Goal: Task Accomplishment & Management: Complete application form

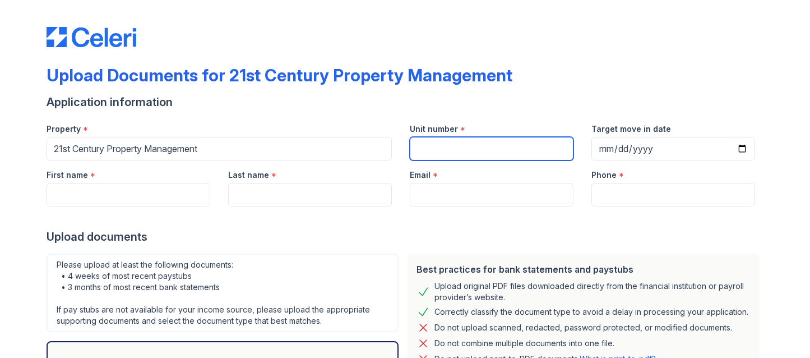
click at [437, 149] on input "Unit number" at bounding box center [492, 149] width 164 height 24
type input "1552 Vistagrand"
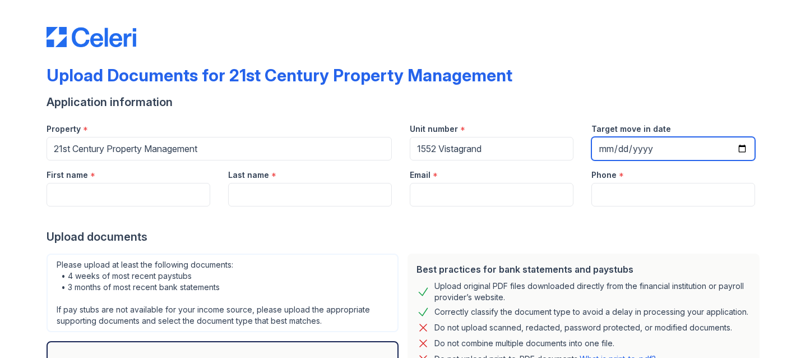
click at [745, 146] on input "Target move in date" at bounding box center [673, 149] width 164 height 24
type input "[DATE]"
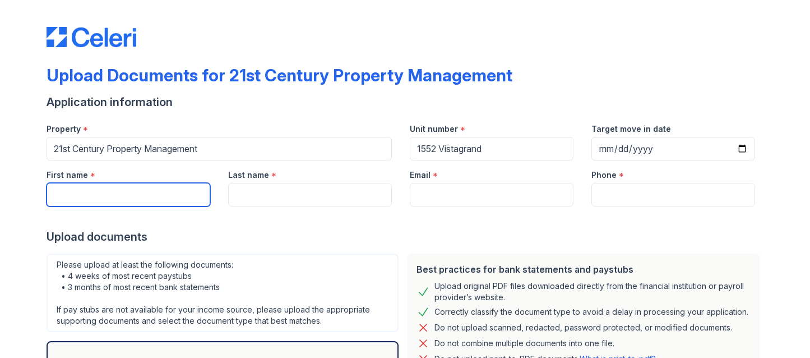
click at [150, 195] on input "First name" at bounding box center [129, 195] width 164 height 24
type input "[PERSON_NAME]"
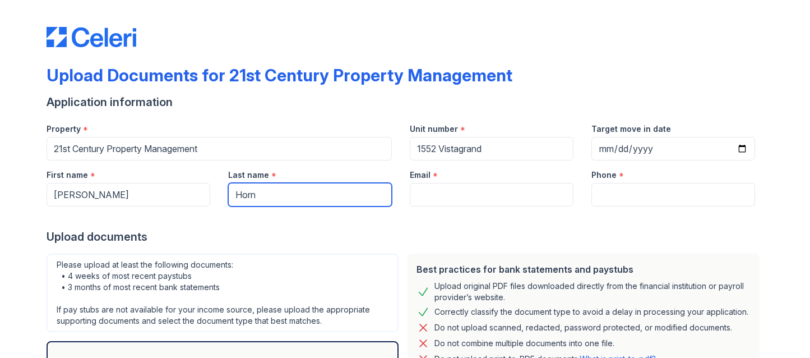
type input "Horn"
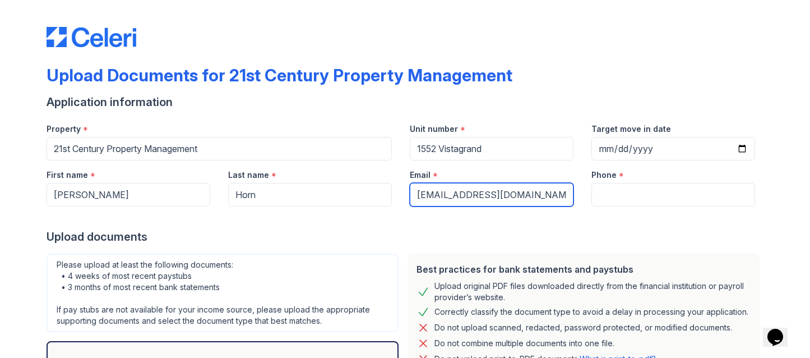
type input "[EMAIL_ADDRESS][DOMAIN_NAME]"
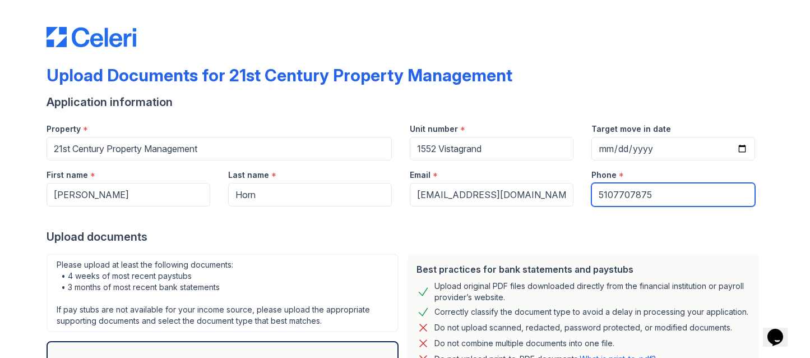
type input "5107707875"
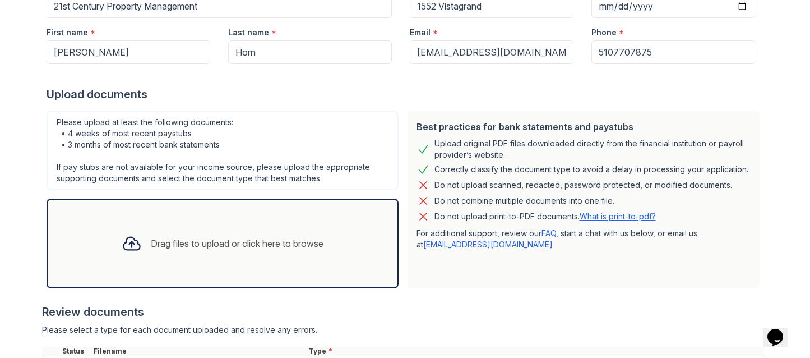
scroll to position [382, 0]
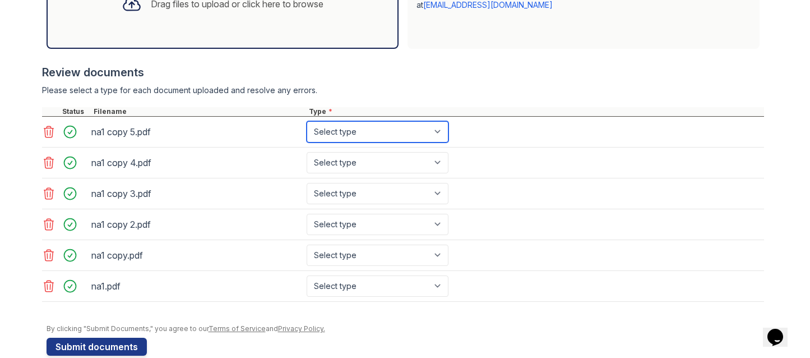
select select "paystub"
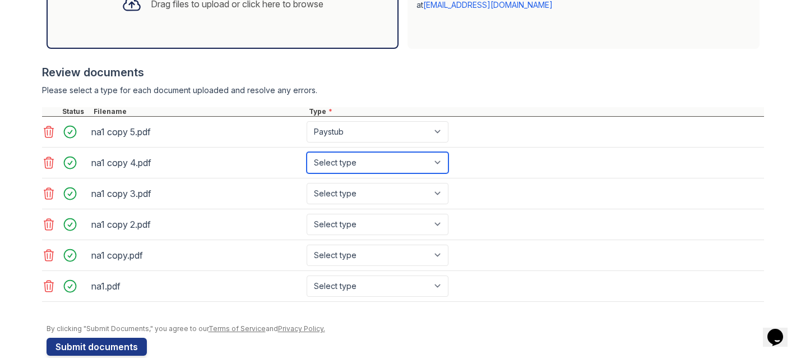
select select "paystub"
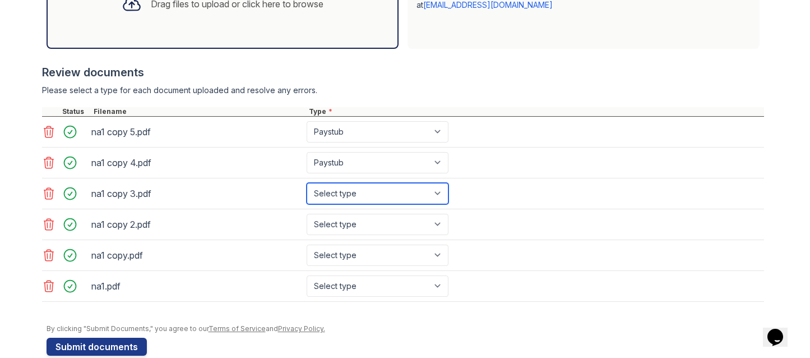
select select "paystub"
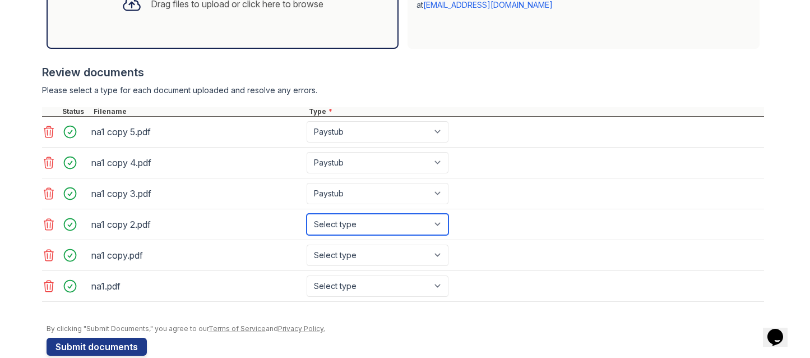
select select "bank_statement"
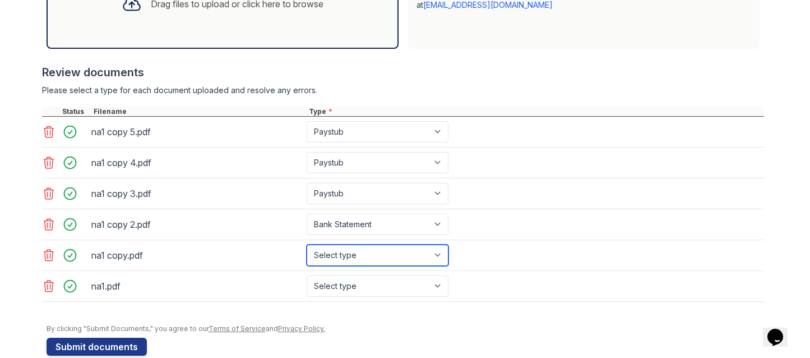
select select "bank_statement"
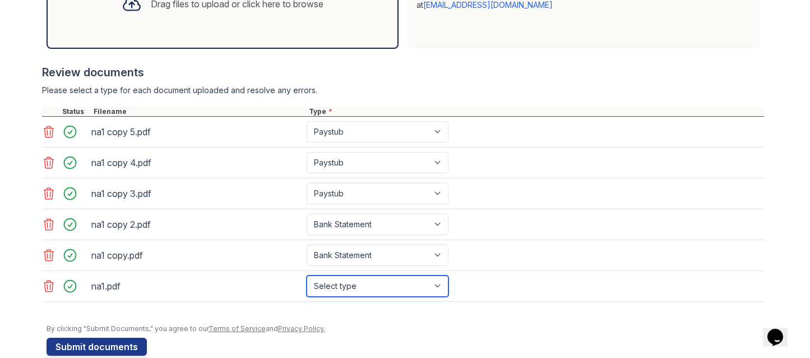
select select "bank_statement"
click at [376, 326] on div "By clicking "Submit Documents," you agree to our Terms of Service and Privacy P…" at bounding box center [406, 328] width 718 height 9
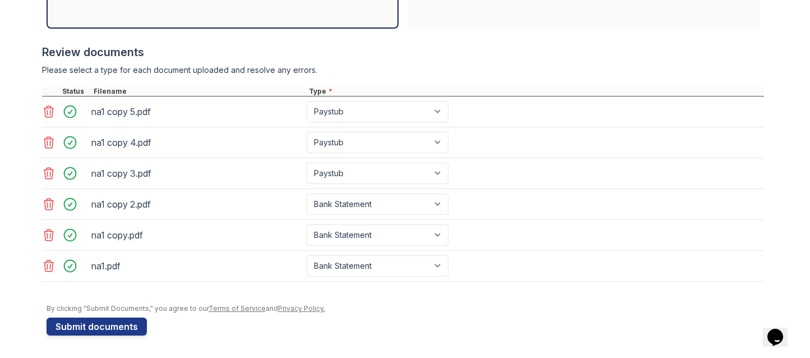
drag, startPoint x: 117, startPoint y: 335, endPoint x: 123, endPoint y: 335, distance: 6.2
click at [118, 335] on button "Submit documents" at bounding box center [97, 326] width 100 height 18
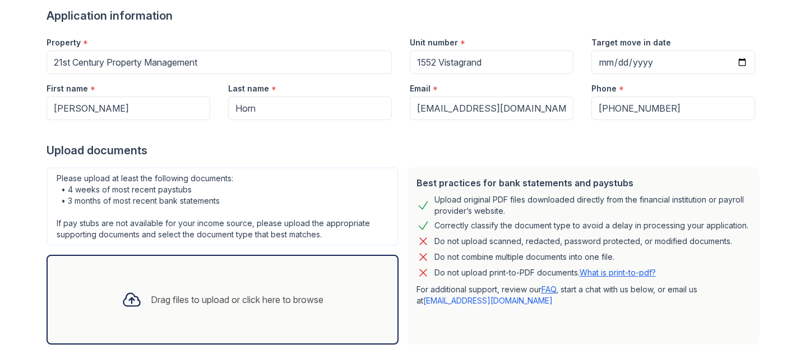
scroll to position [467, 0]
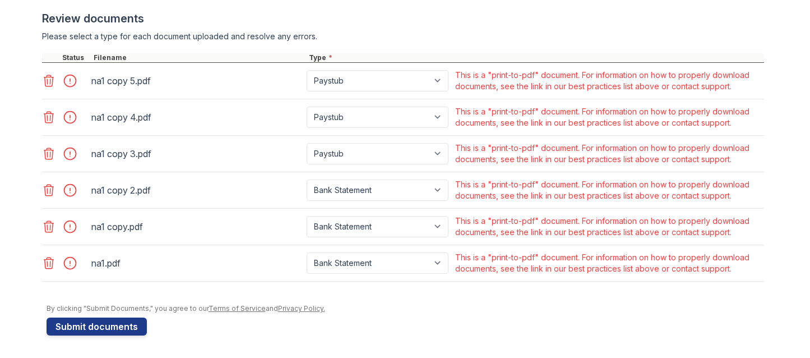
click at [45, 84] on icon at bounding box center [48, 80] width 13 height 13
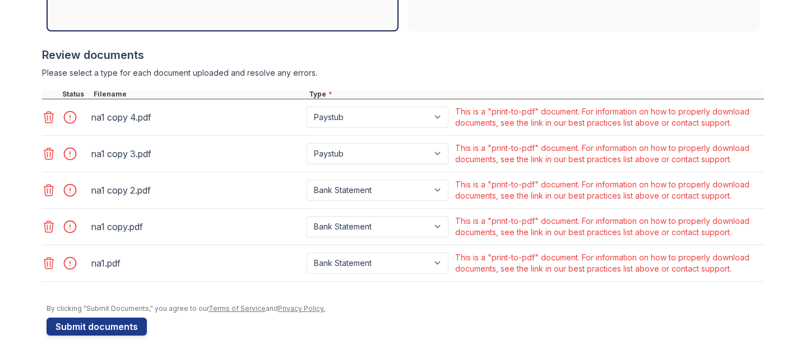
click at [49, 115] on icon at bounding box center [49, 117] width 10 height 11
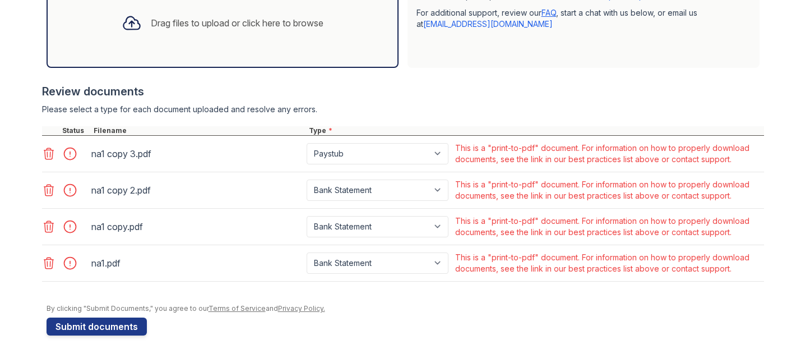
click at [45, 155] on icon at bounding box center [48, 153] width 13 height 13
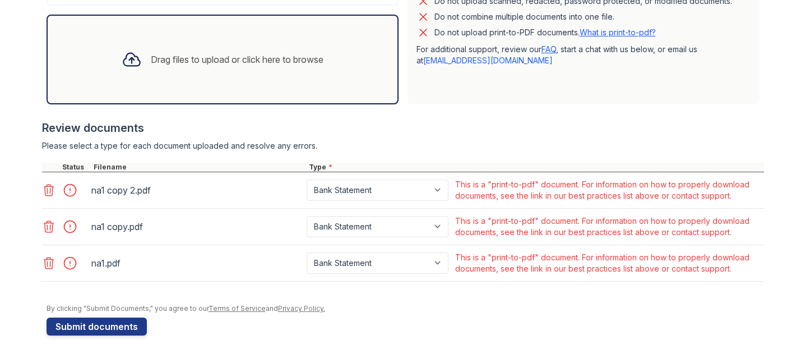
click at [45, 192] on icon at bounding box center [48, 189] width 13 height 13
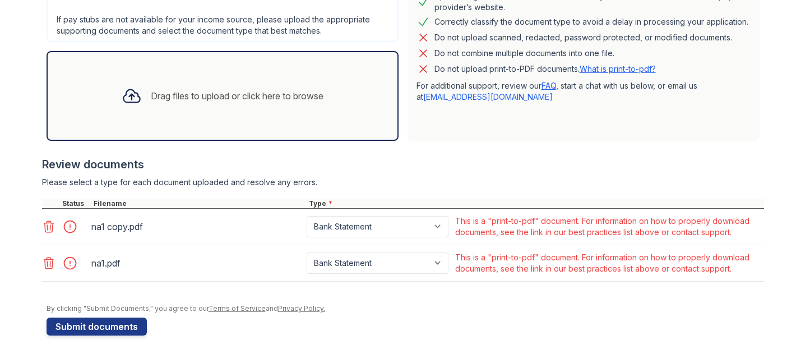
click at [43, 231] on icon at bounding box center [48, 226] width 13 height 13
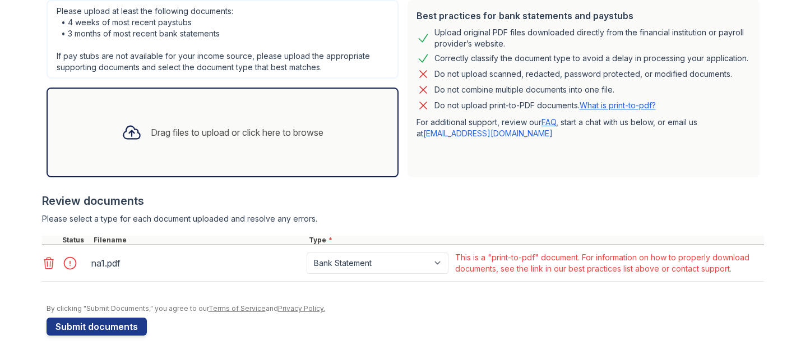
click at [46, 274] on div at bounding box center [65, 262] width 47 height 27
click at [44, 260] on icon at bounding box center [48, 262] width 13 height 13
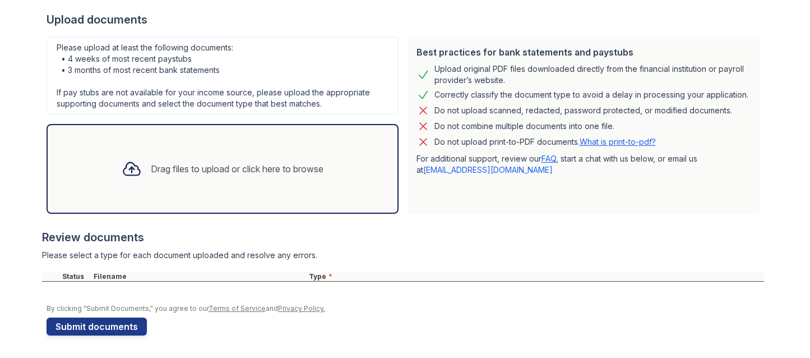
scroll to position [248, 0]
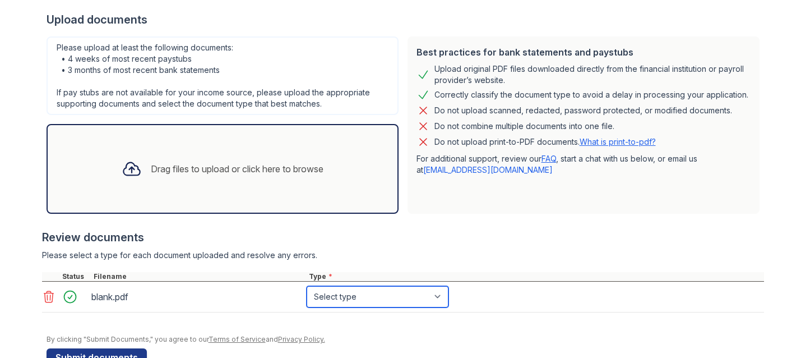
select select "paystub"
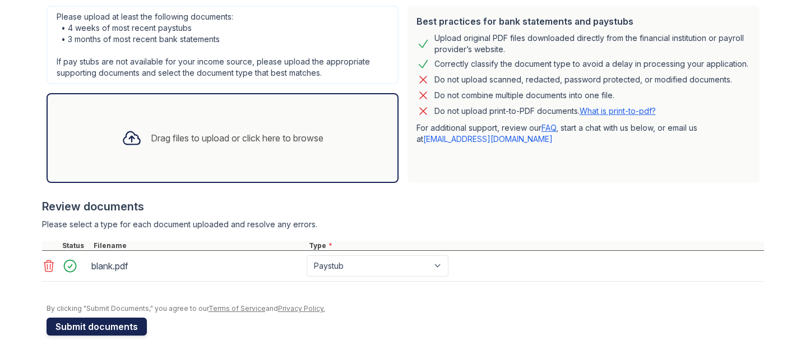
click at [125, 321] on button "Submit documents" at bounding box center [97, 326] width 100 height 18
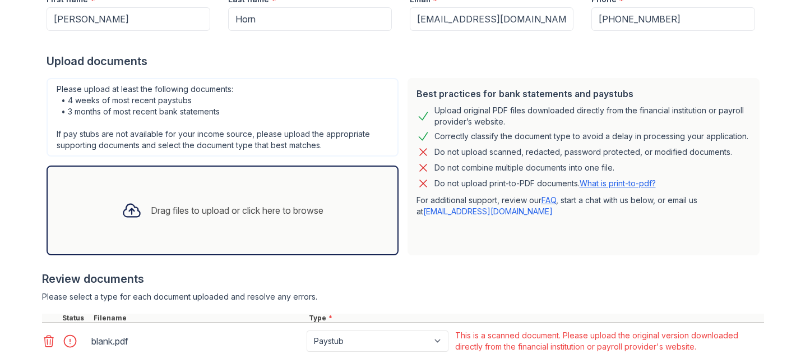
scroll to position [321, 0]
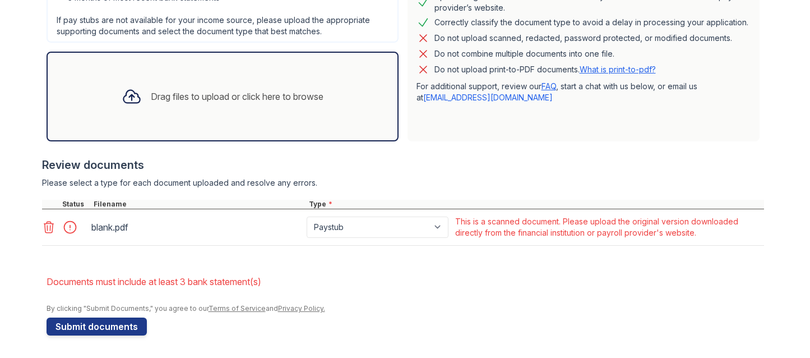
click at [48, 228] on icon at bounding box center [48, 226] width 13 height 13
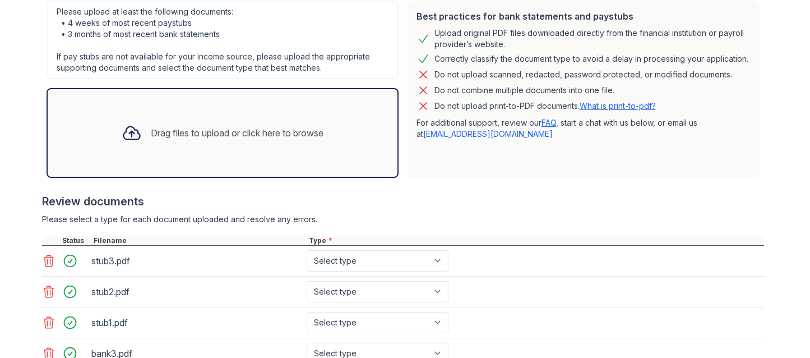
scroll to position [469, 0]
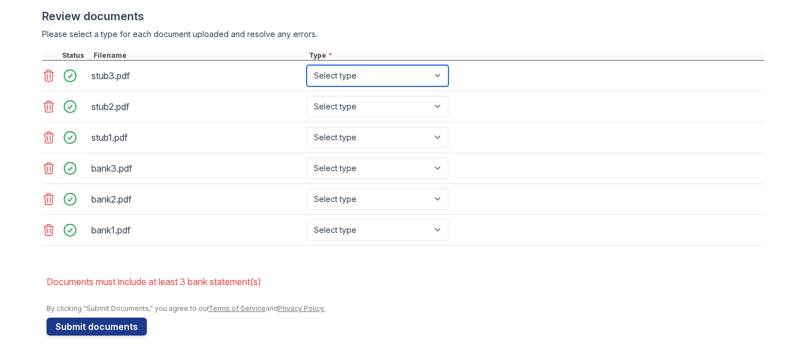
select select "paystub"
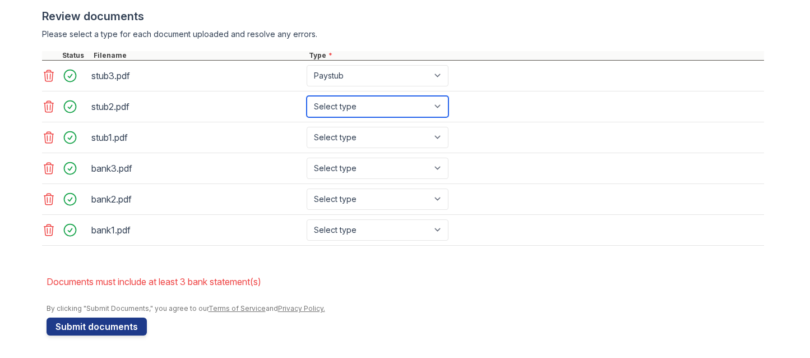
select select "paystub"
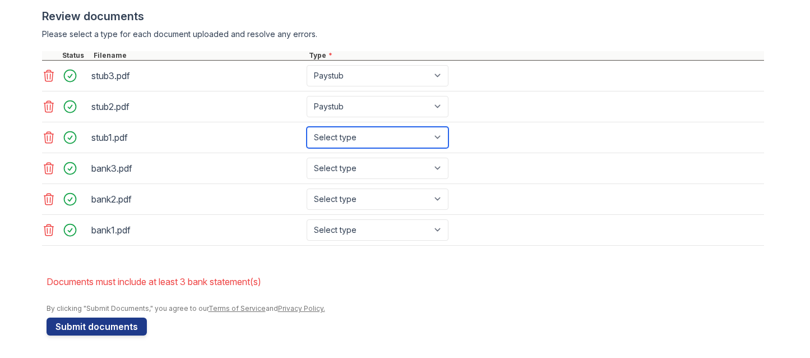
select select "paystub"
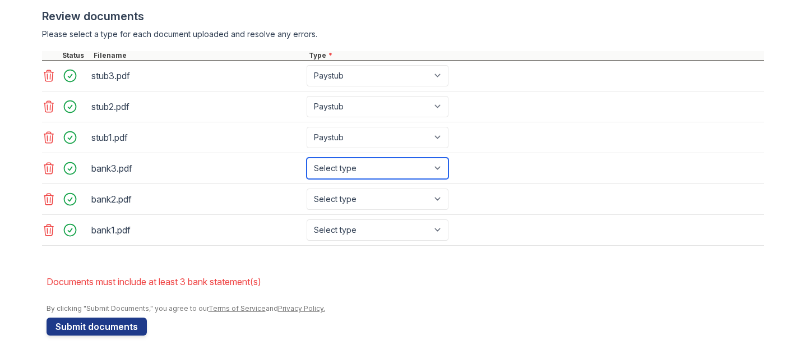
select select "bank_statement"
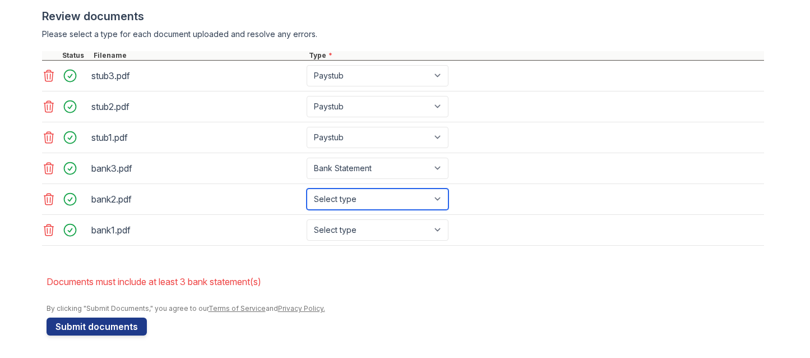
select select "bank_statement"
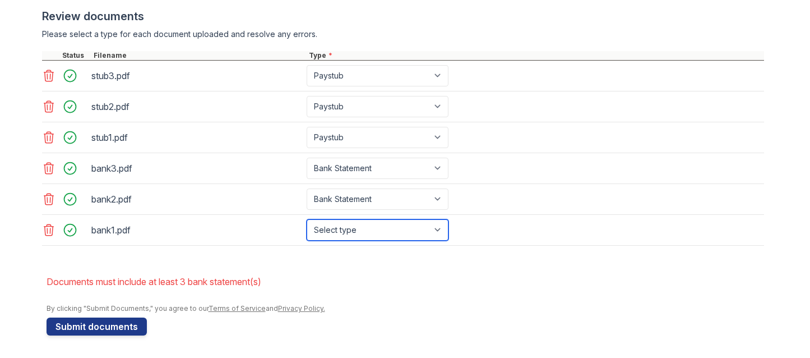
select select "bank_statement"
click at [330, 278] on li "Documents must include at least 3 bank statement(s)" at bounding box center [406, 281] width 718 height 22
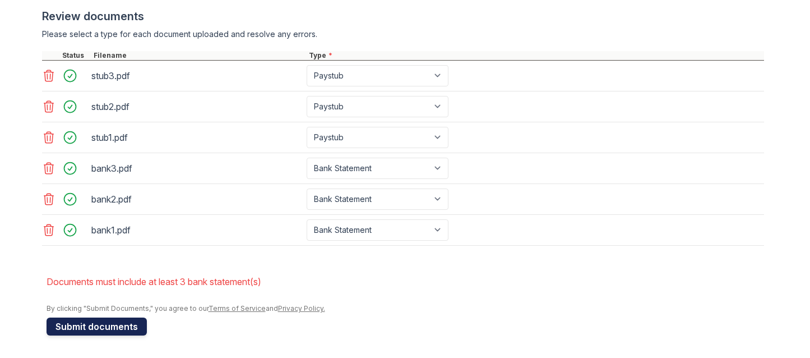
click at [114, 330] on button "Submit documents" at bounding box center [97, 326] width 100 height 18
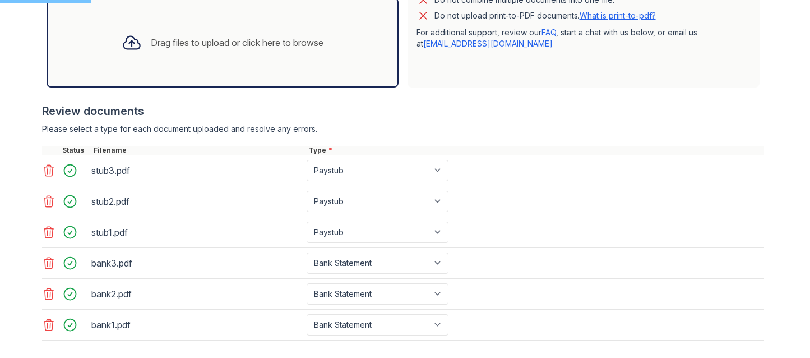
scroll to position [155, 0]
